Goal: Register for event/course

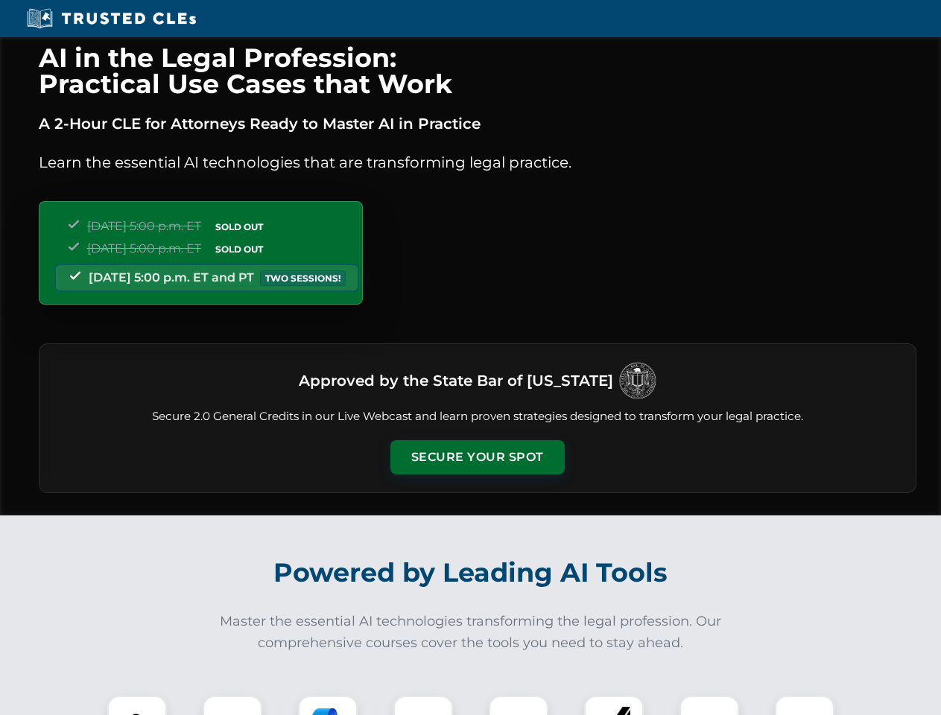
click at [477, 458] on button "Secure Your Spot" at bounding box center [478, 457] width 174 height 34
click at [137, 706] on img at bounding box center [137, 725] width 43 height 43
click at [233, 706] on div at bounding box center [233, 726] width 60 height 60
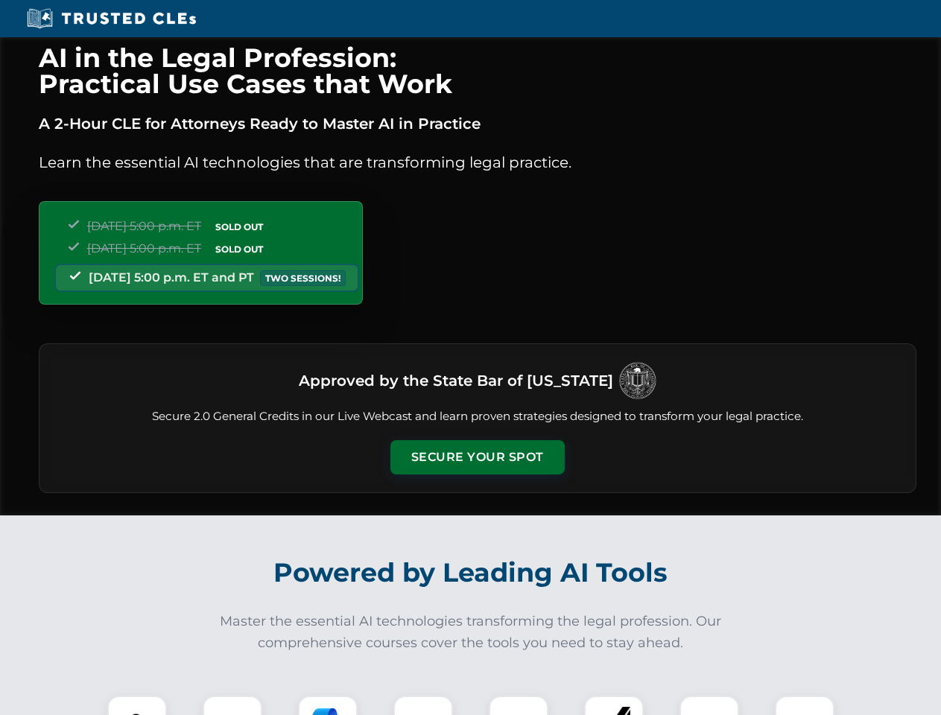
scroll to position [1292, 0]
